Goal: Information Seeking & Learning: Learn about a topic

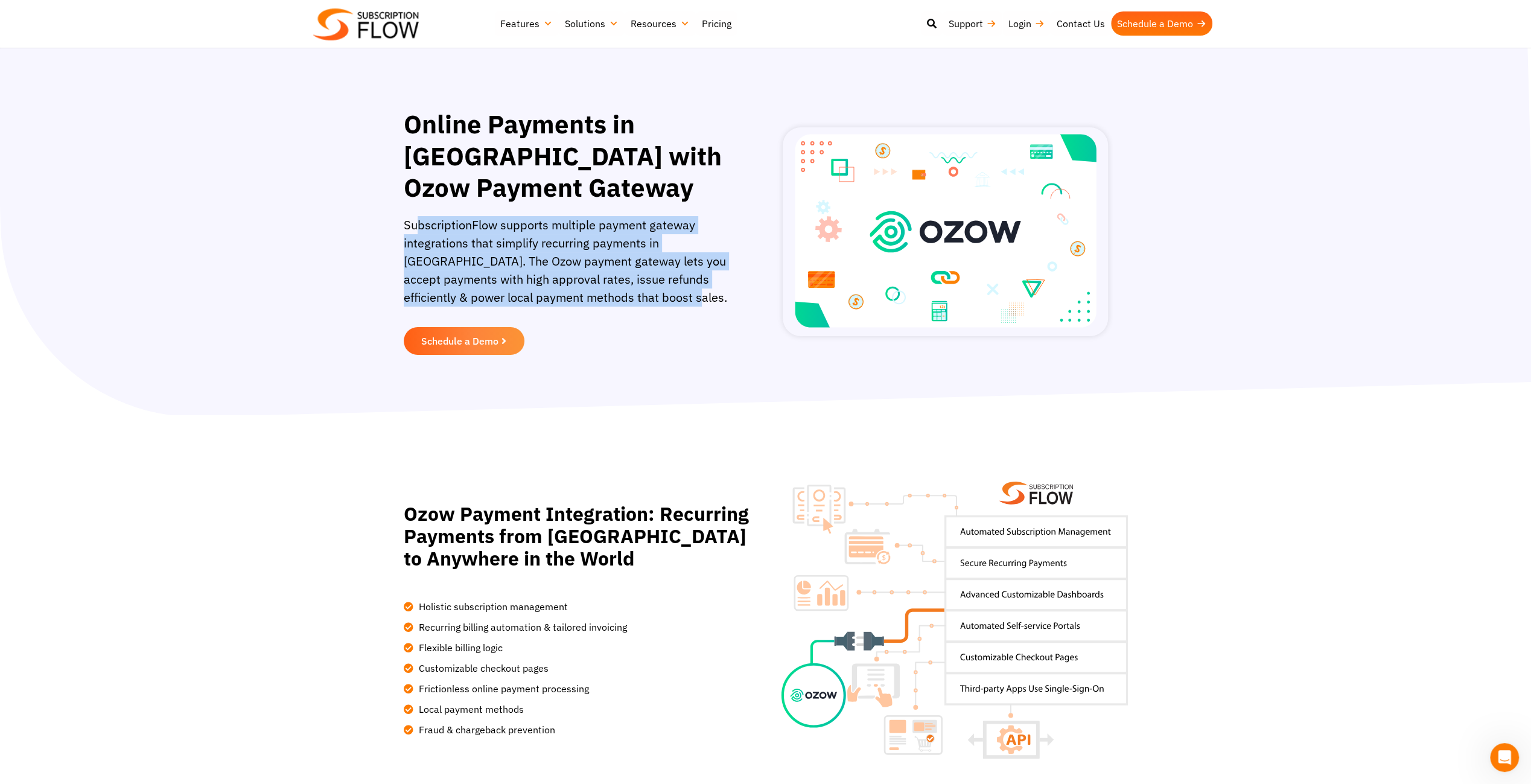
drag, startPoint x: 415, startPoint y: 224, endPoint x: 645, endPoint y: 299, distance: 241.9
click at [645, 299] on p "SubscriptionFlow supports multiple payment gateway integrations that simplify r…" at bounding box center [568, 267] width 329 height 103
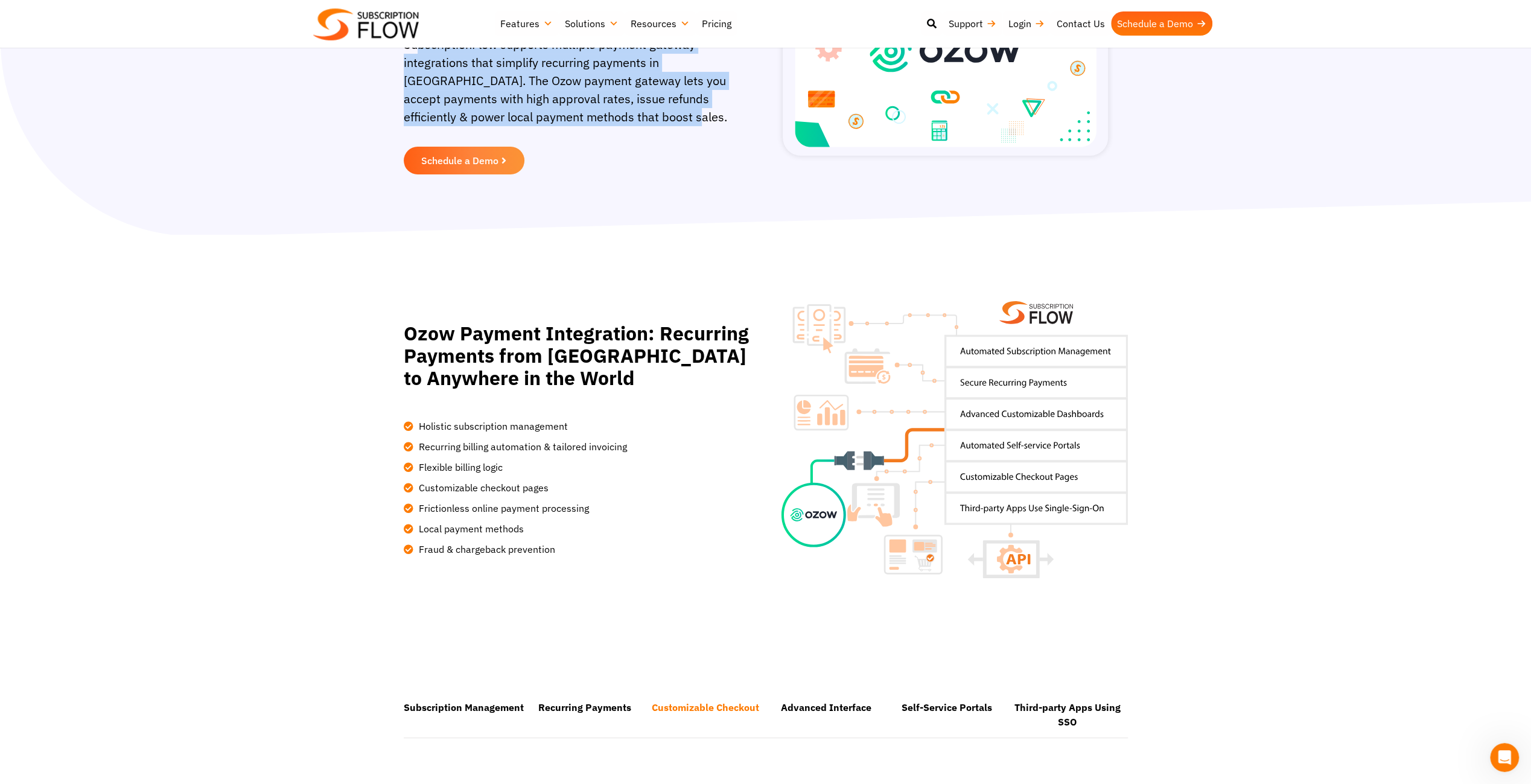
scroll to position [181, 0]
click at [376, 29] on img at bounding box center [366, 24] width 106 height 32
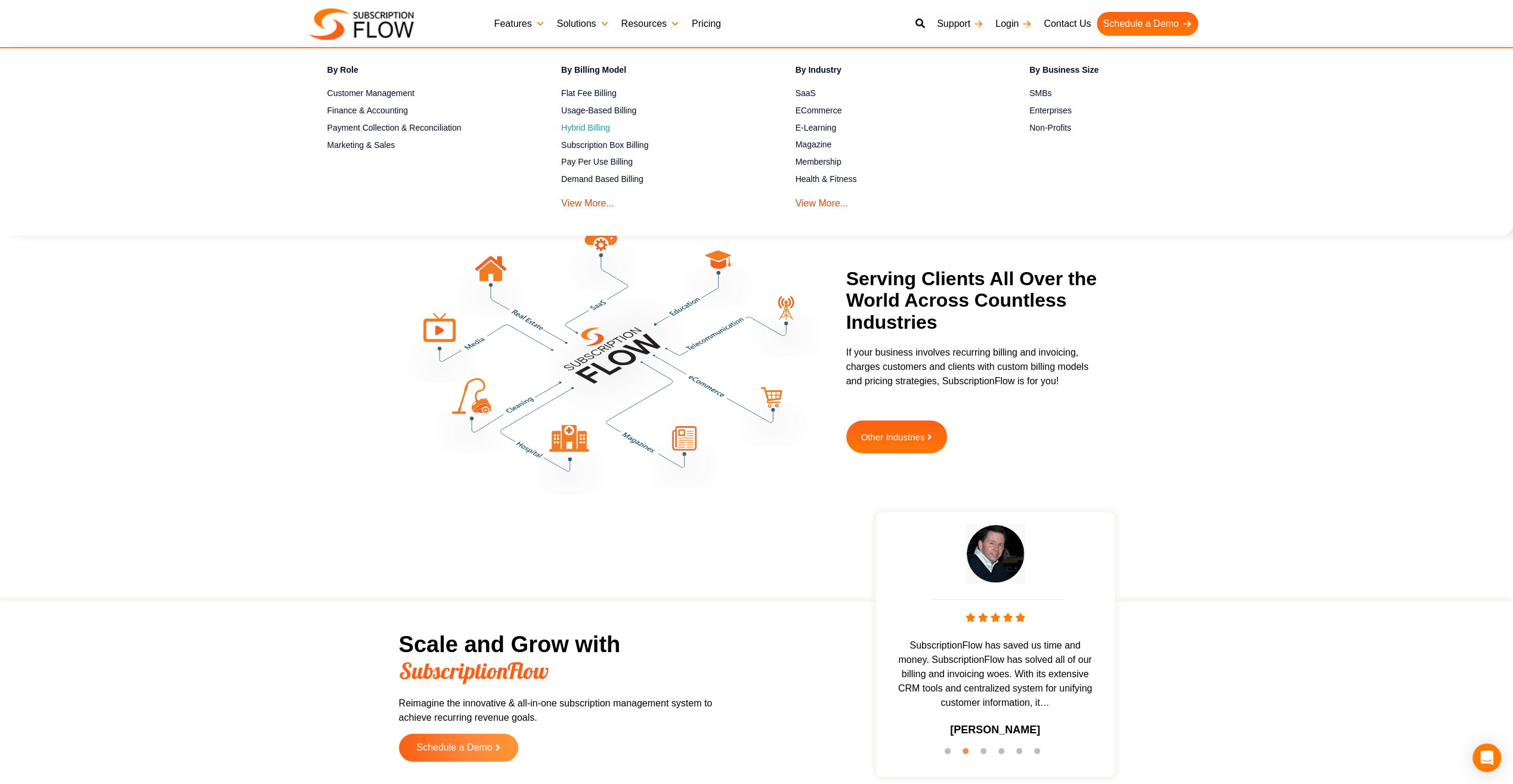
scroll to position [3172, 0]
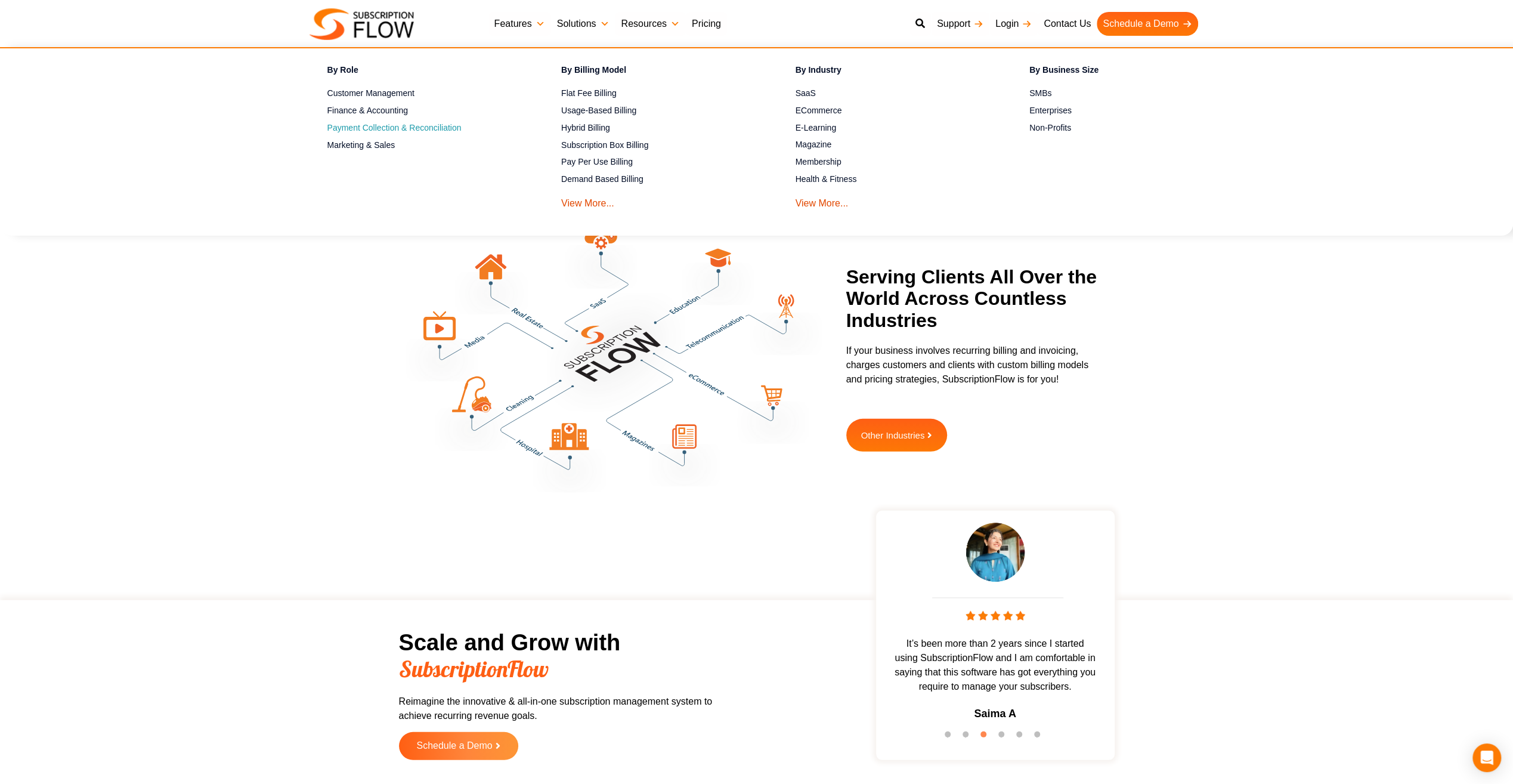
click at [393, 122] on span "Payment Collection & Reconciliation" at bounding box center [395, 128] width 134 height 13
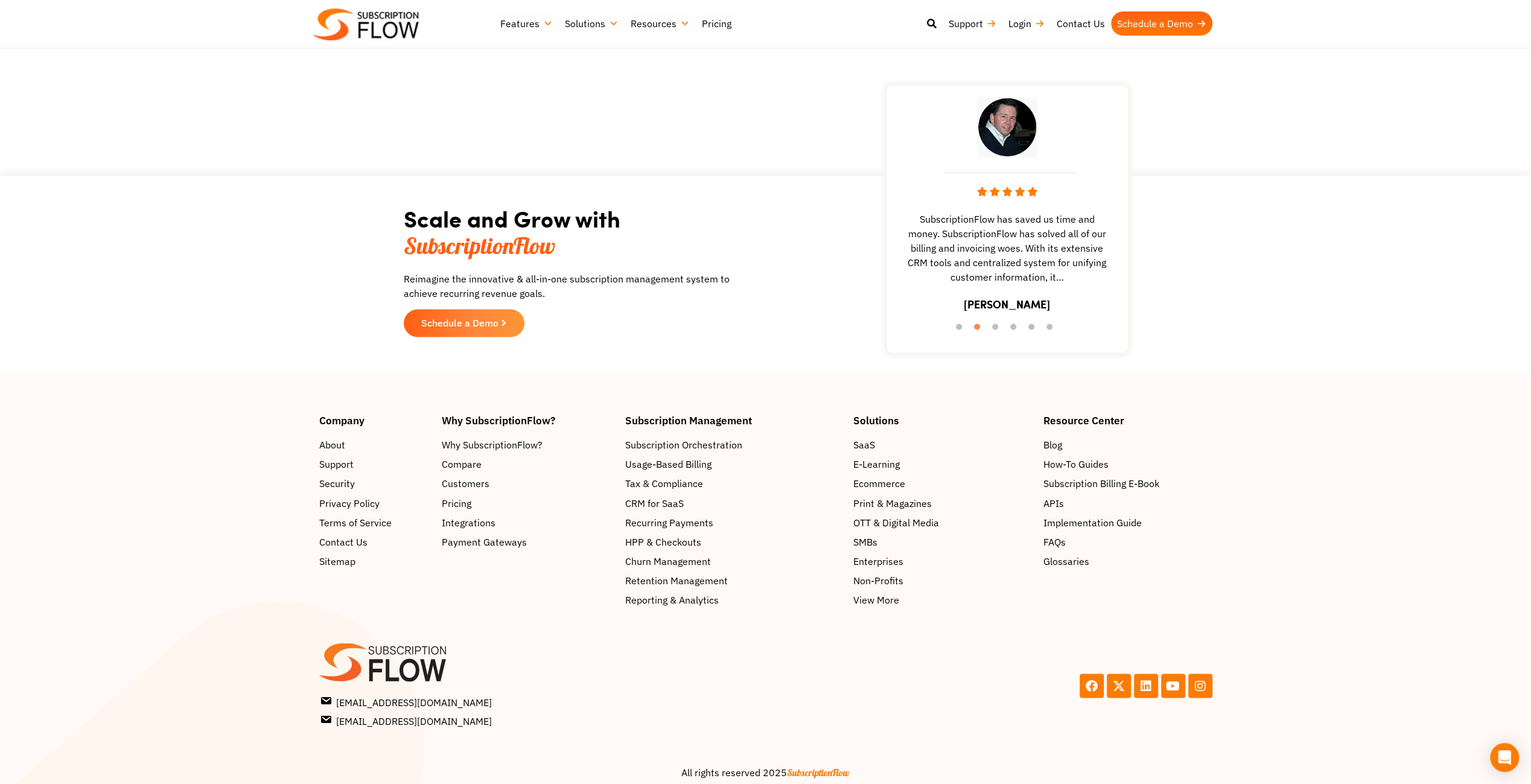
scroll to position [1797, 0]
